Goal: Information Seeking & Learning: Learn about a topic

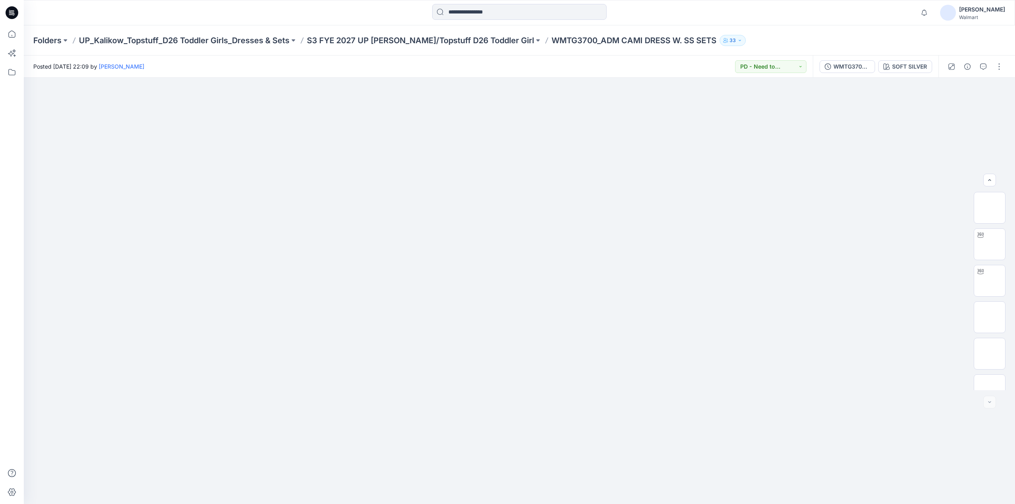
scroll to position [271, 0]
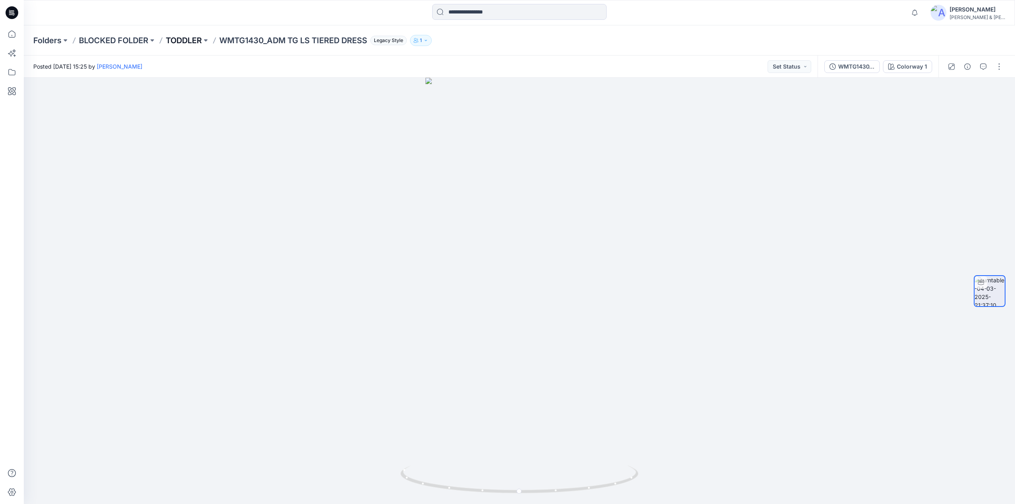
click at [174, 38] on p "TODDLER" at bounding box center [184, 40] width 36 height 11
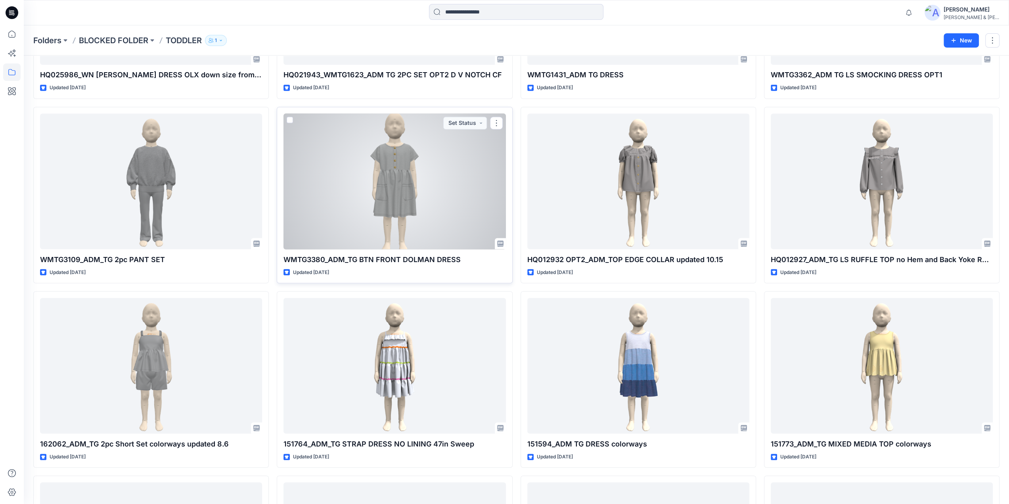
scroll to position [1827, 0]
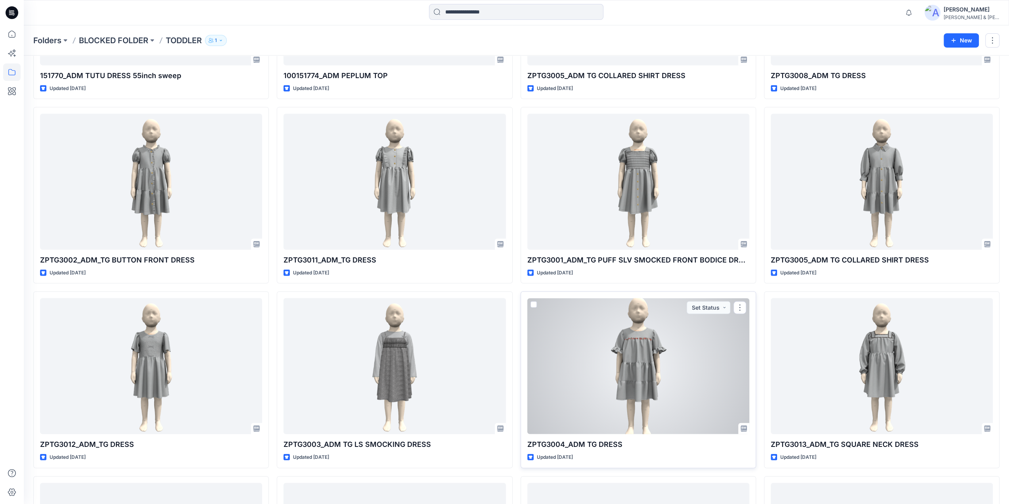
click at [638, 342] on div at bounding box center [638, 366] width 222 height 136
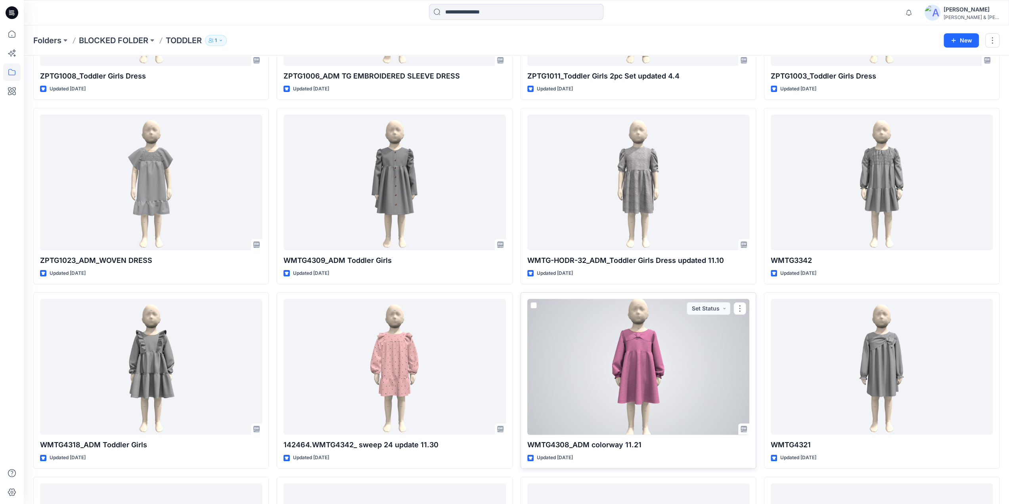
scroll to position [3487, 0]
